Goal: Transaction & Acquisition: Obtain resource

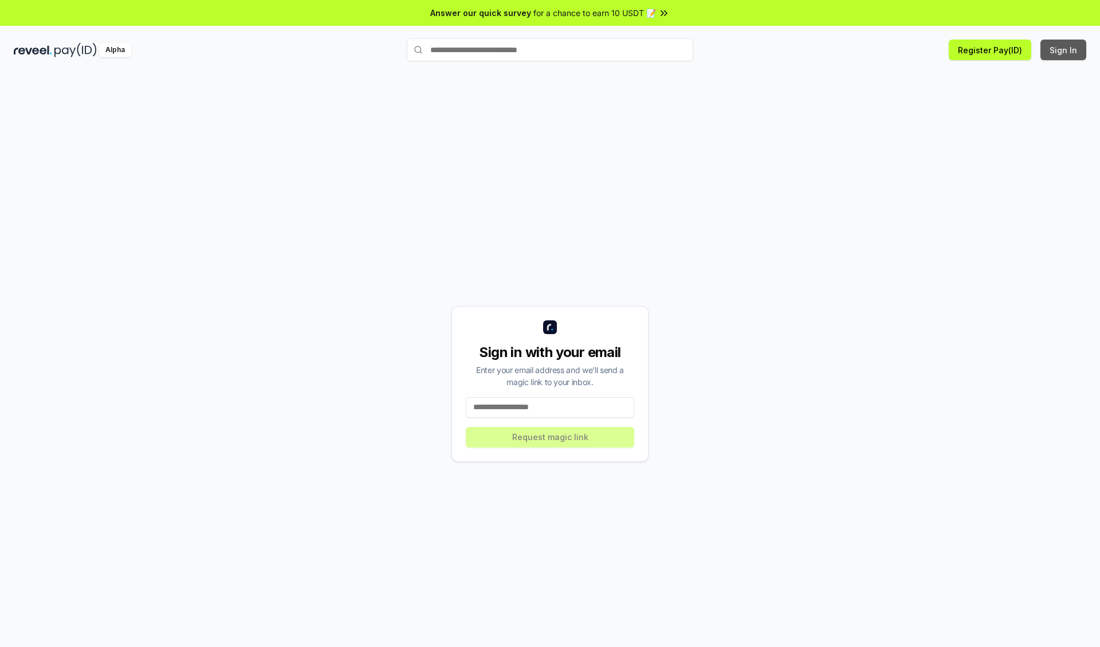
click at [1064, 50] on button "Sign In" at bounding box center [1064, 50] width 46 height 21
type input "**********"
click at [550, 437] on button "Request magic link" at bounding box center [550, 437] width 168 height 21
